Goal: Communication & Community: Answer question/provide support

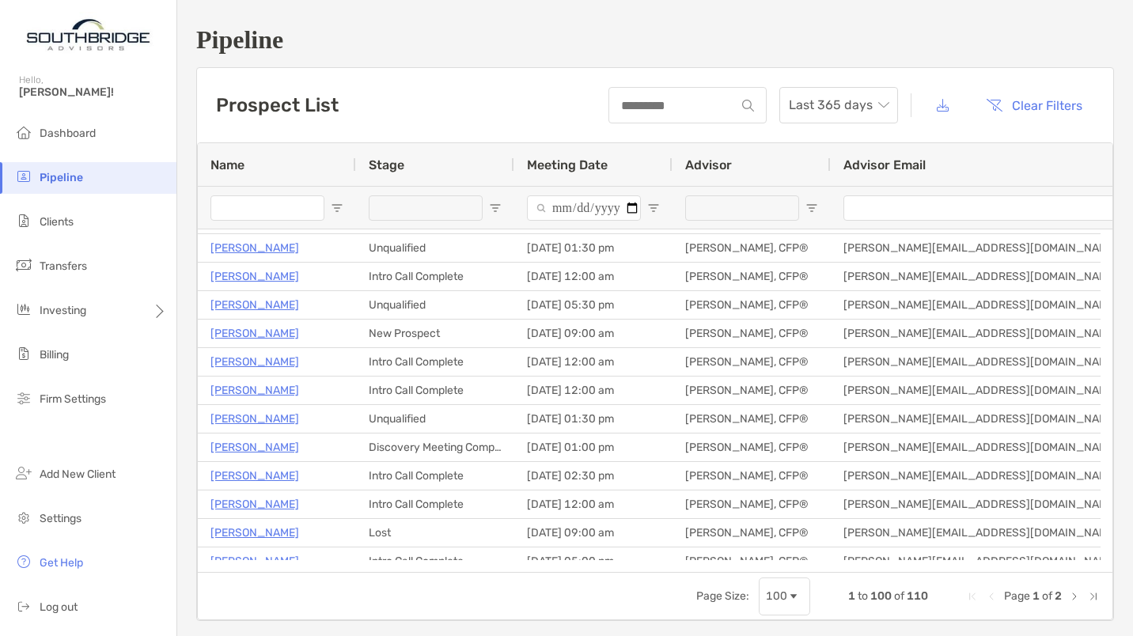
scroll to position [165, 0]
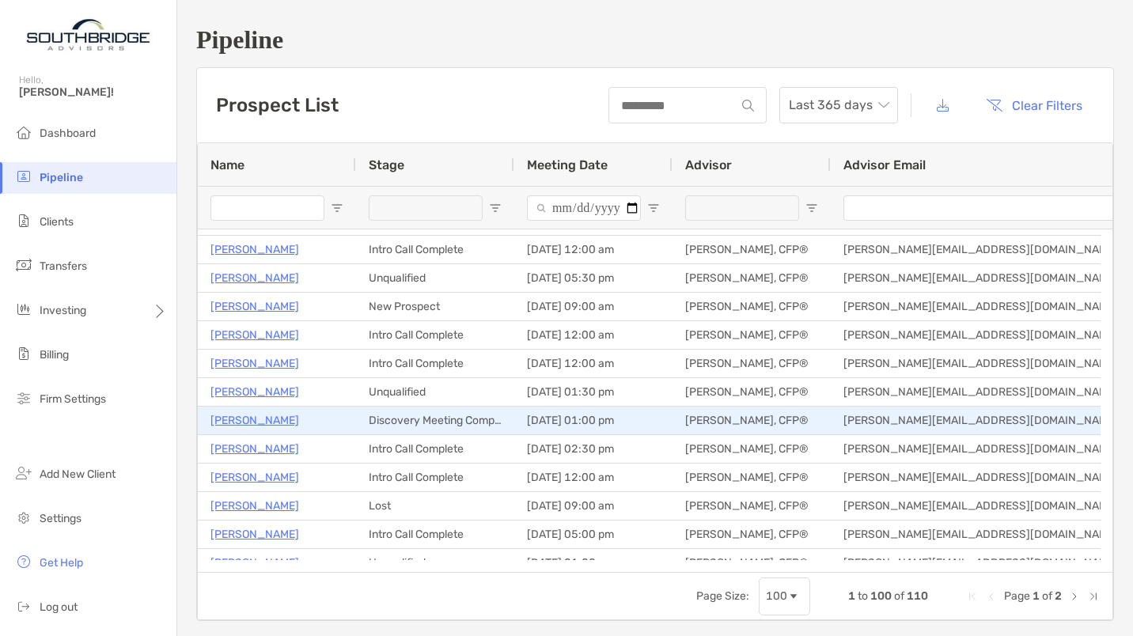
click at [255, 419] on p "Don Mccune" at bounding box center [255, 421] width 89 height 20
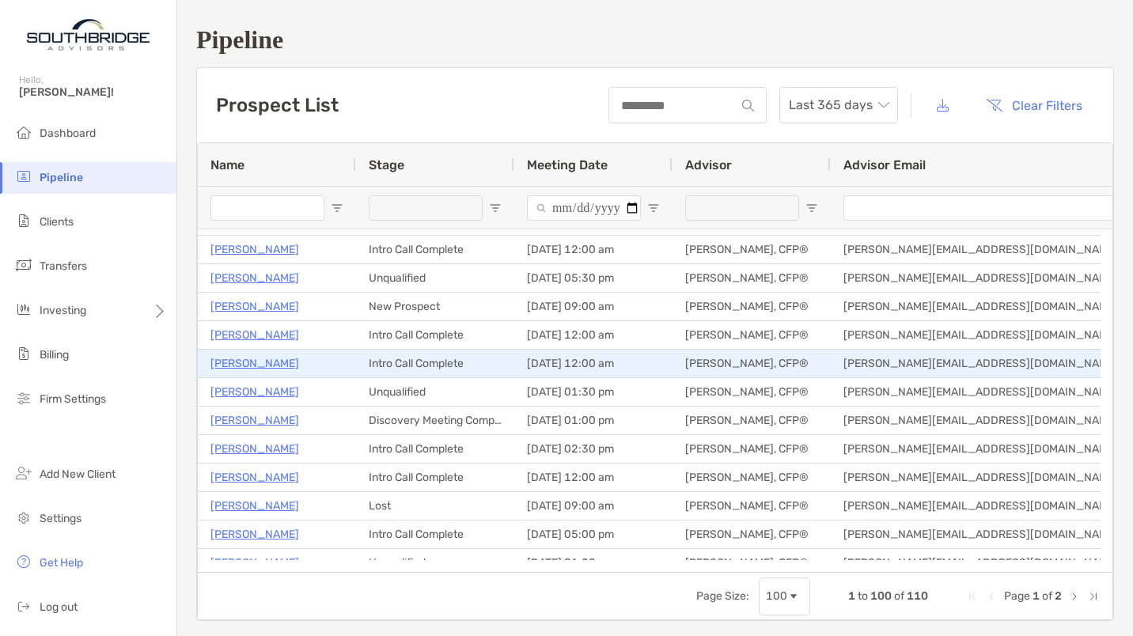
click at [243, 358] on p "Denise Grilliot" at bounding box center [255, 364] width 89 height 20
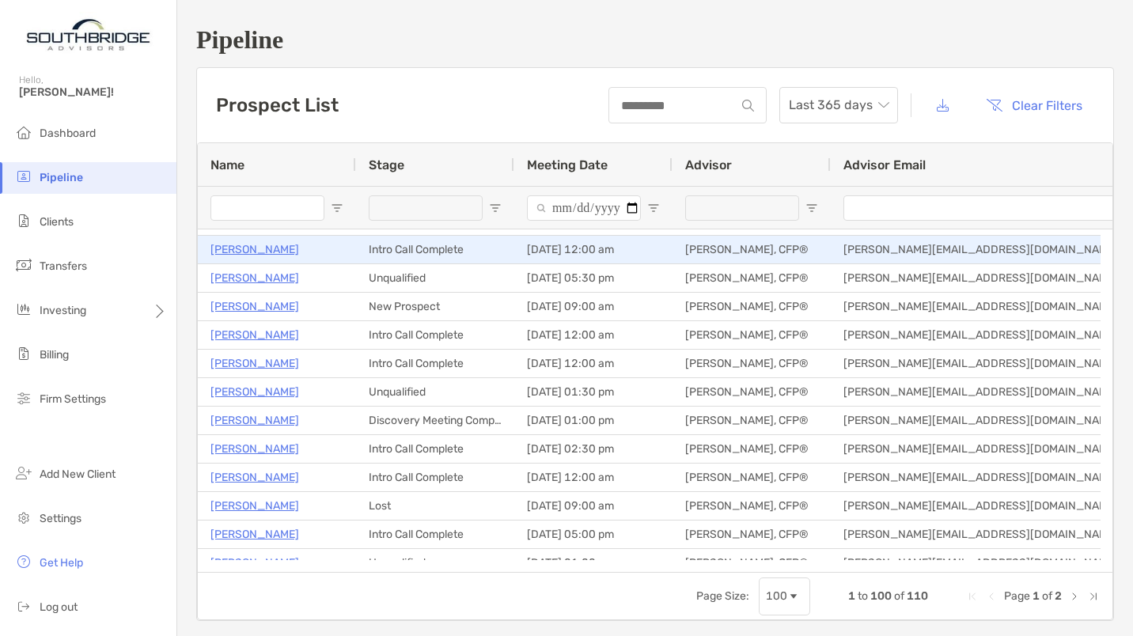
click at [237, 252] on p "[PERSON_NAME]" at bounding box center [255, 250] width 89 height 20
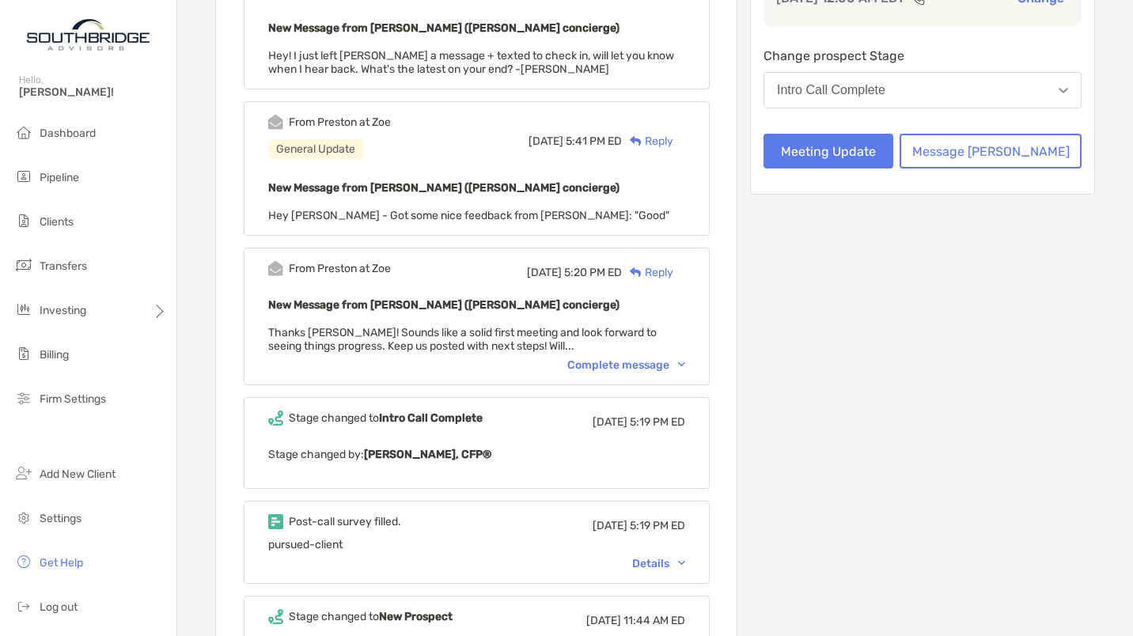
scroll to position [338, 0]
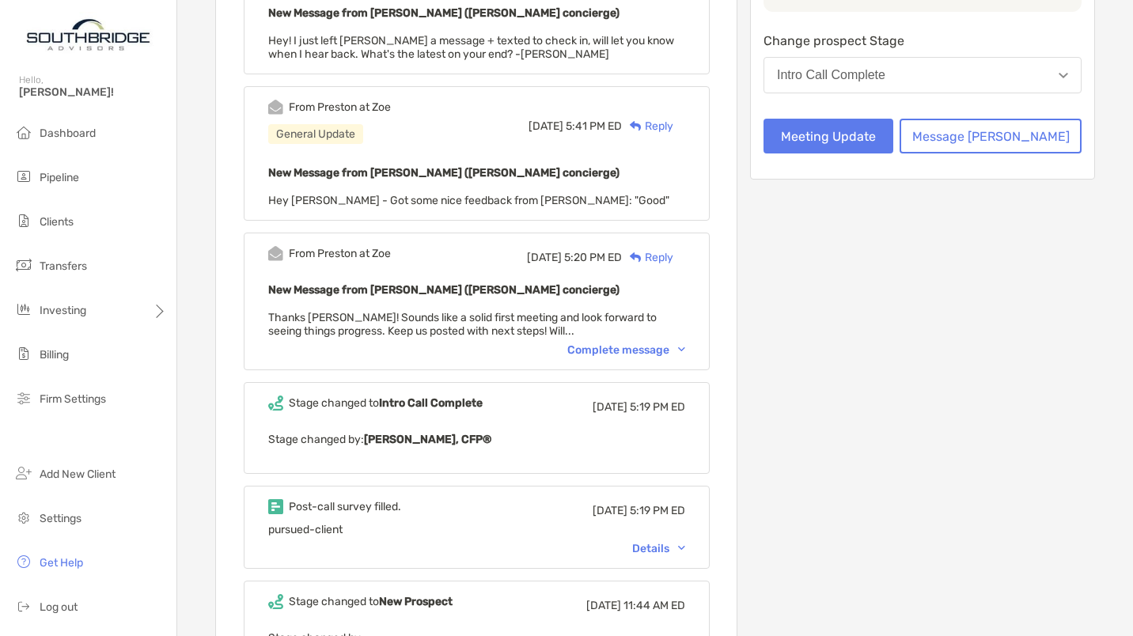
click at [669, 537] on div "Post-call survey filled. [DATE] 5:19 PM ED pursued-client Details" at bounding box center [477, 527] width 466 height 83
click at [669, 548] on div "Details" at bounding box center [658, 548] width 53 height 13
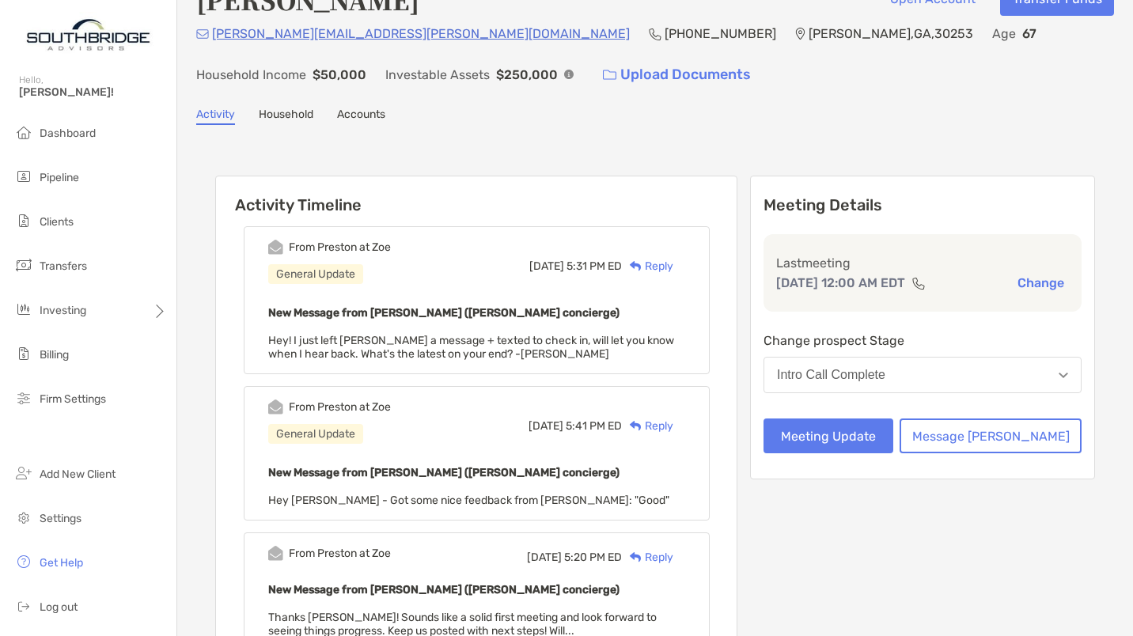
scroll to position [0, 0]
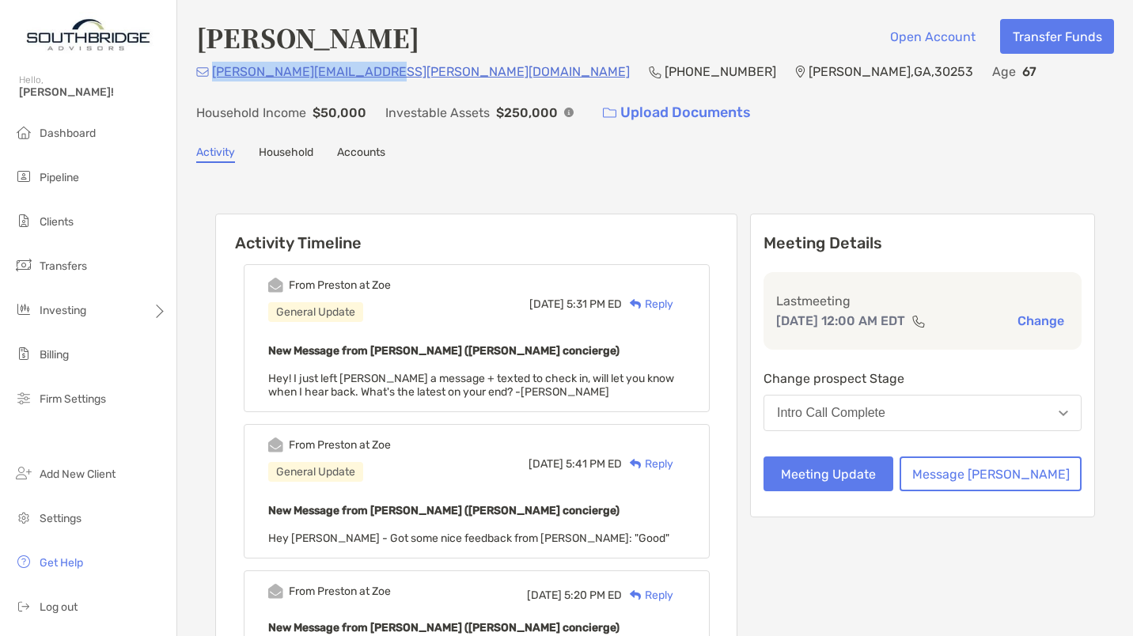
drag, startPoint x: 371, startPoint y: 71, endPoint x: 215, endPoint y: 70, distance: 156.7
click at [215, 70] on div "denise.grilliot@gmail.com (470) 855-4113 McDonough , GA , 30253 Age 67 Househol…" at bounding box center [655, 96] width 918 height 68
copy p "denise.grilliot@gmail.com"
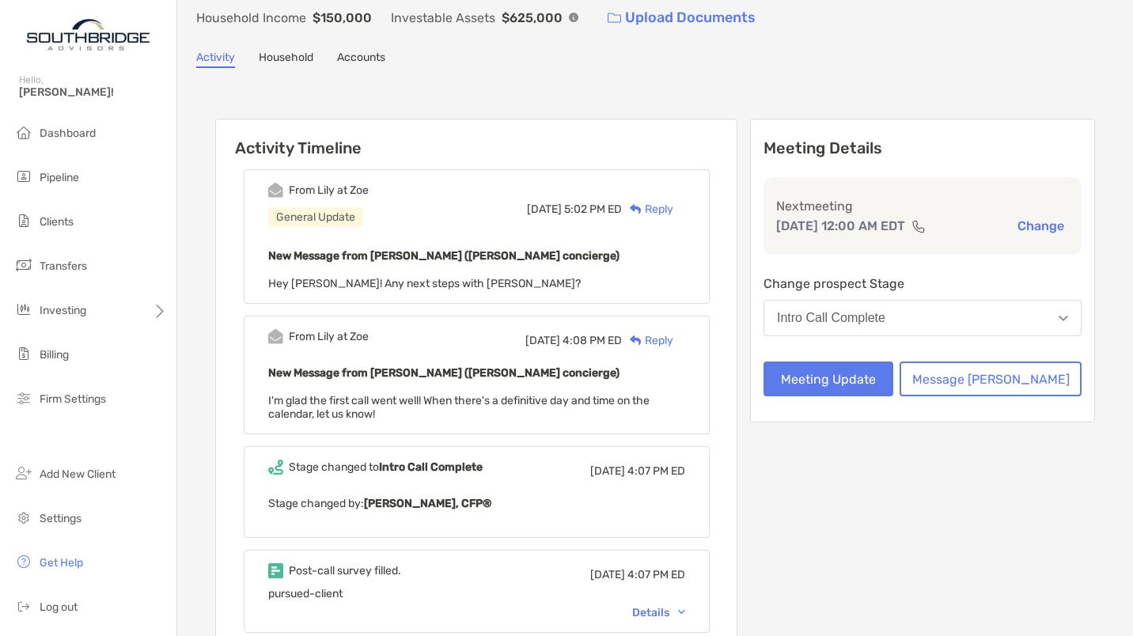
scroll to position [243, 0]
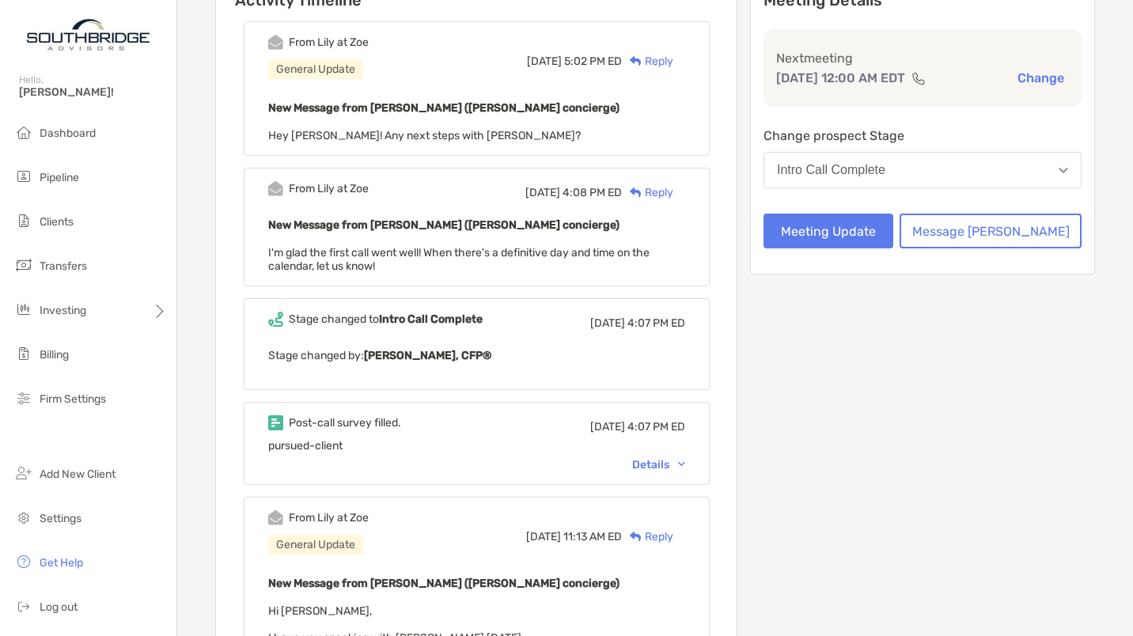
click at [685, 461] on div "Details" at bounding box center [658, 464] width 53 height 13
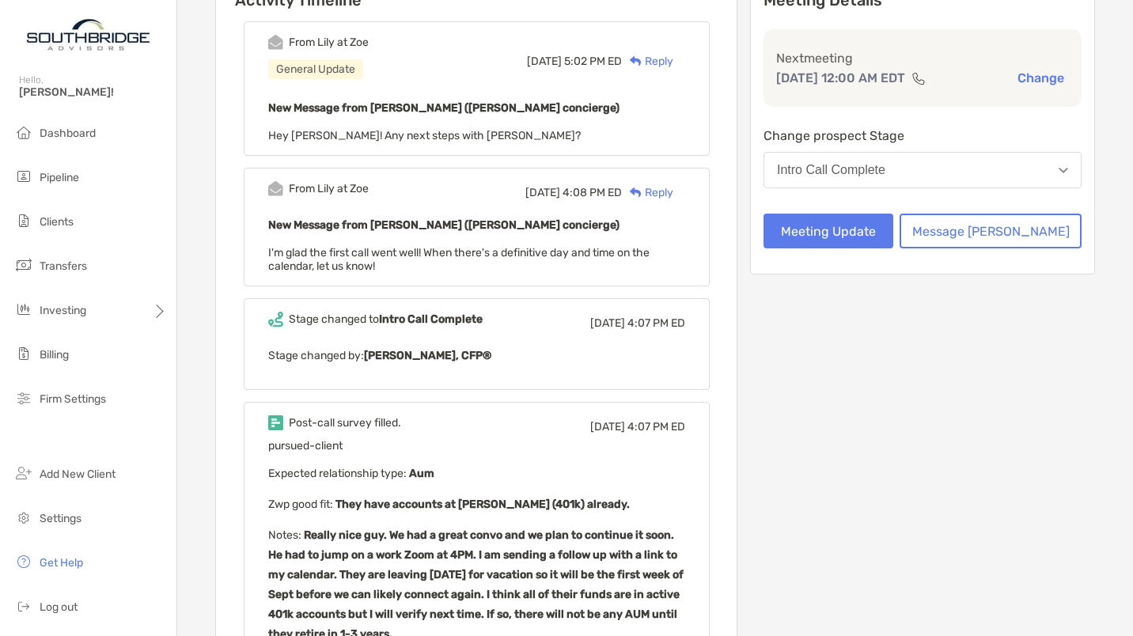
click at [685, 464] on p "Expected relationship type : Aum" at bounding box center [476, 474] width 417 height 20
click at [674, 60] on div "Reply" at bounding box center [647, 61] width 51 height 17
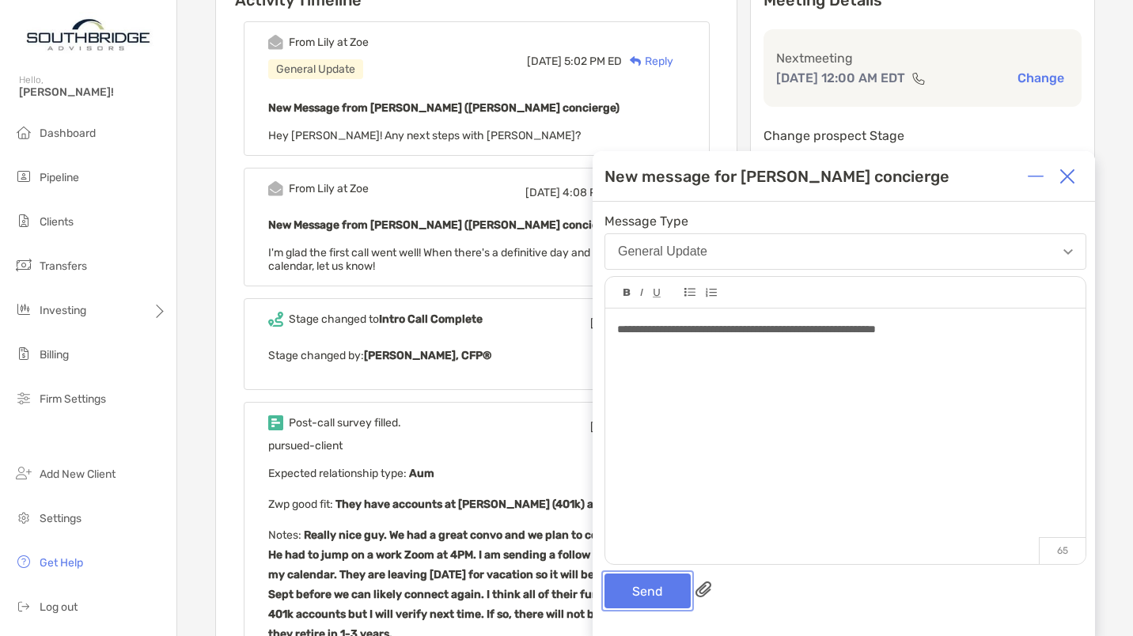
click at [634, 590] on button "Send" at bounding box center [648, 591] width 86 height 35
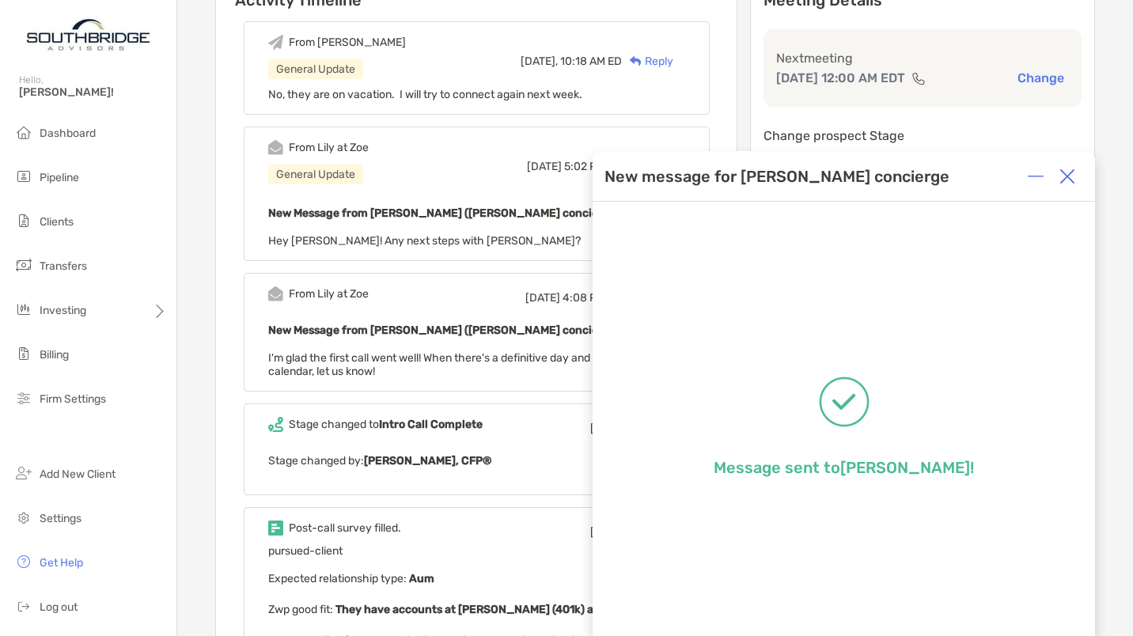
click at [1068, 175] on img at bounding box center [1068, 177] width 16 height 16
